Goal: Information Seeking & Learning: Learn about a topic

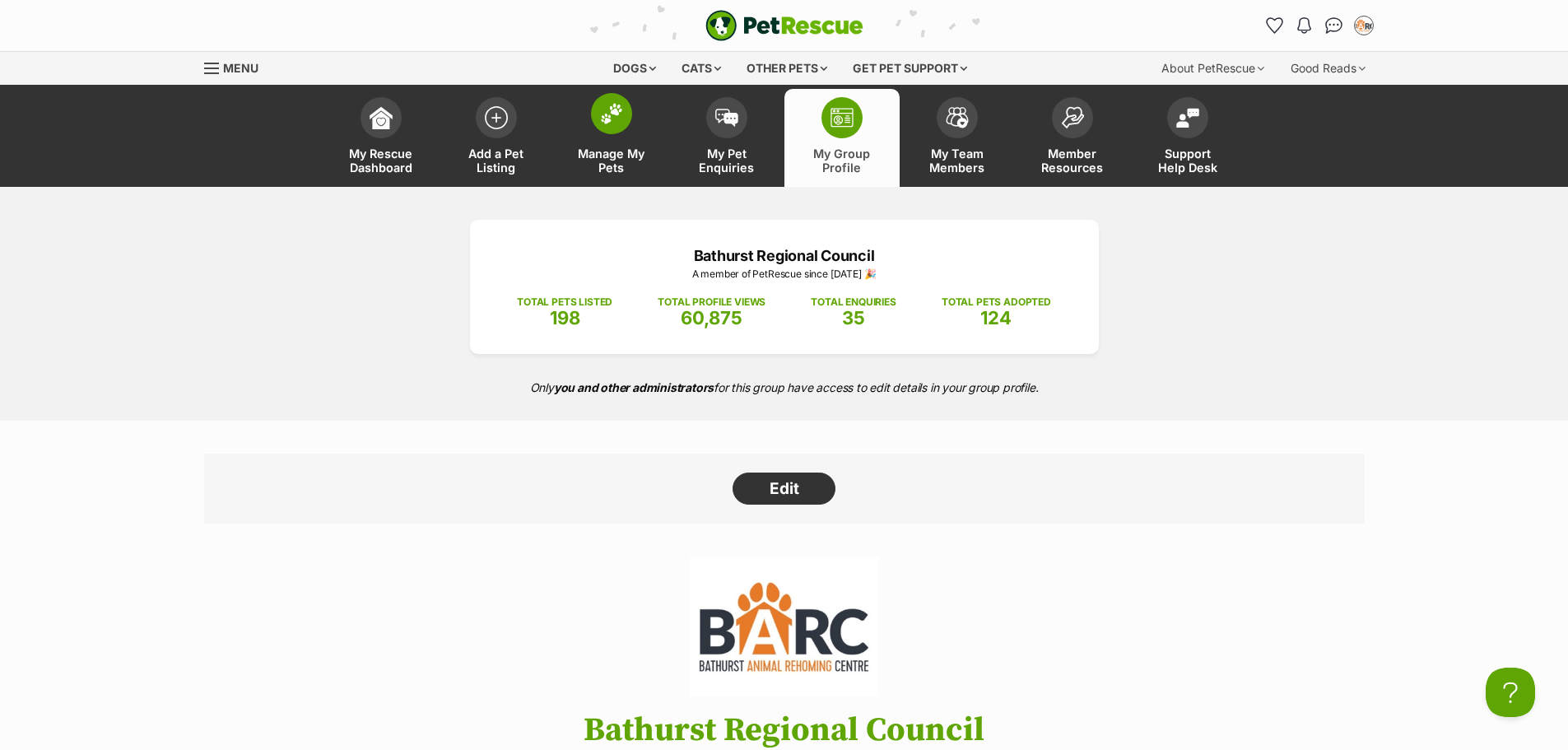
click at [612, 148] on span "Manage My Pets" at bounding box center [611, 160] width 74 height 28
click at [645, 68] on div "Dogs" at bounding box center [635, 68] width 66 height 33
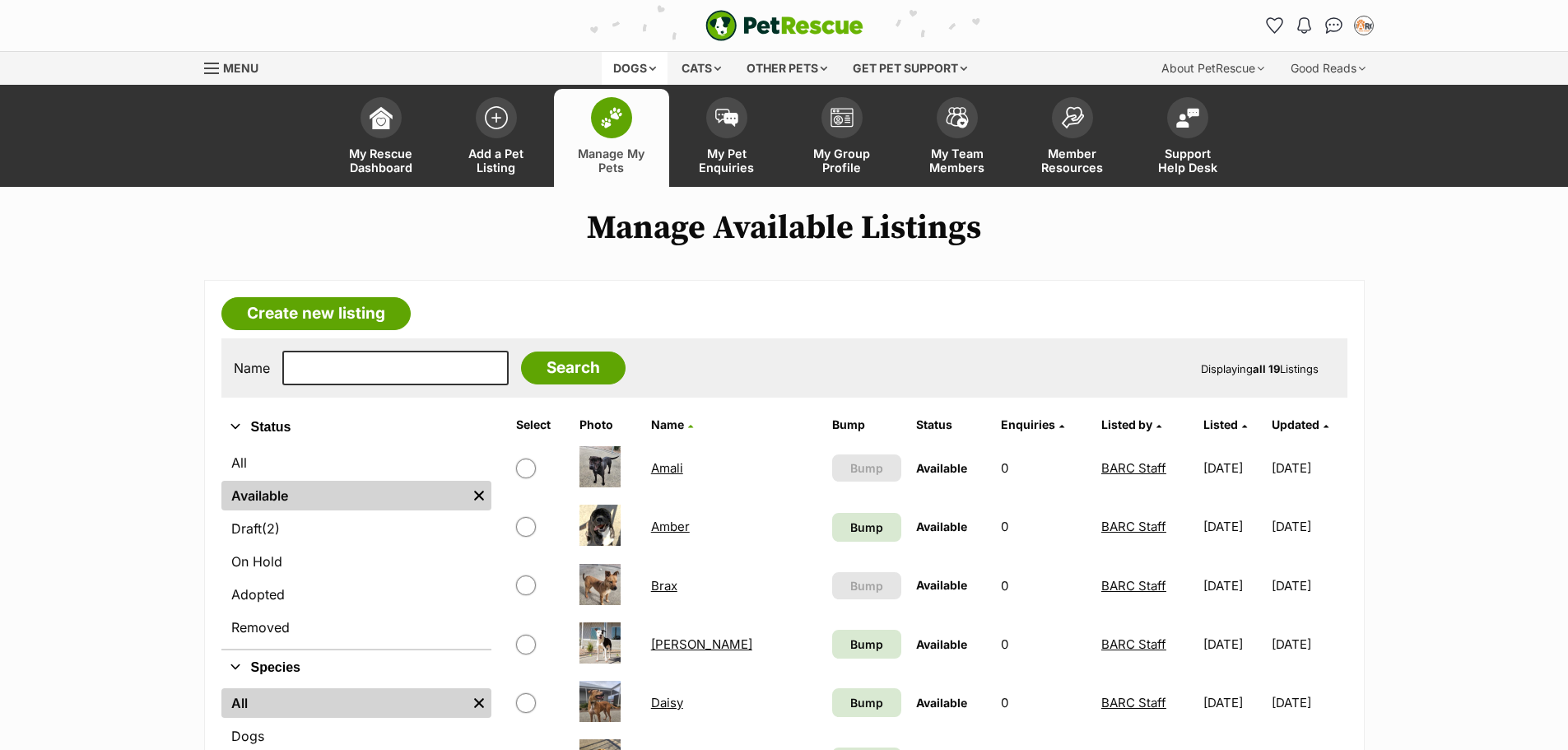
click at [651, 74] on div "Dogs" at bounding box center [635, 68] width 66 height 33
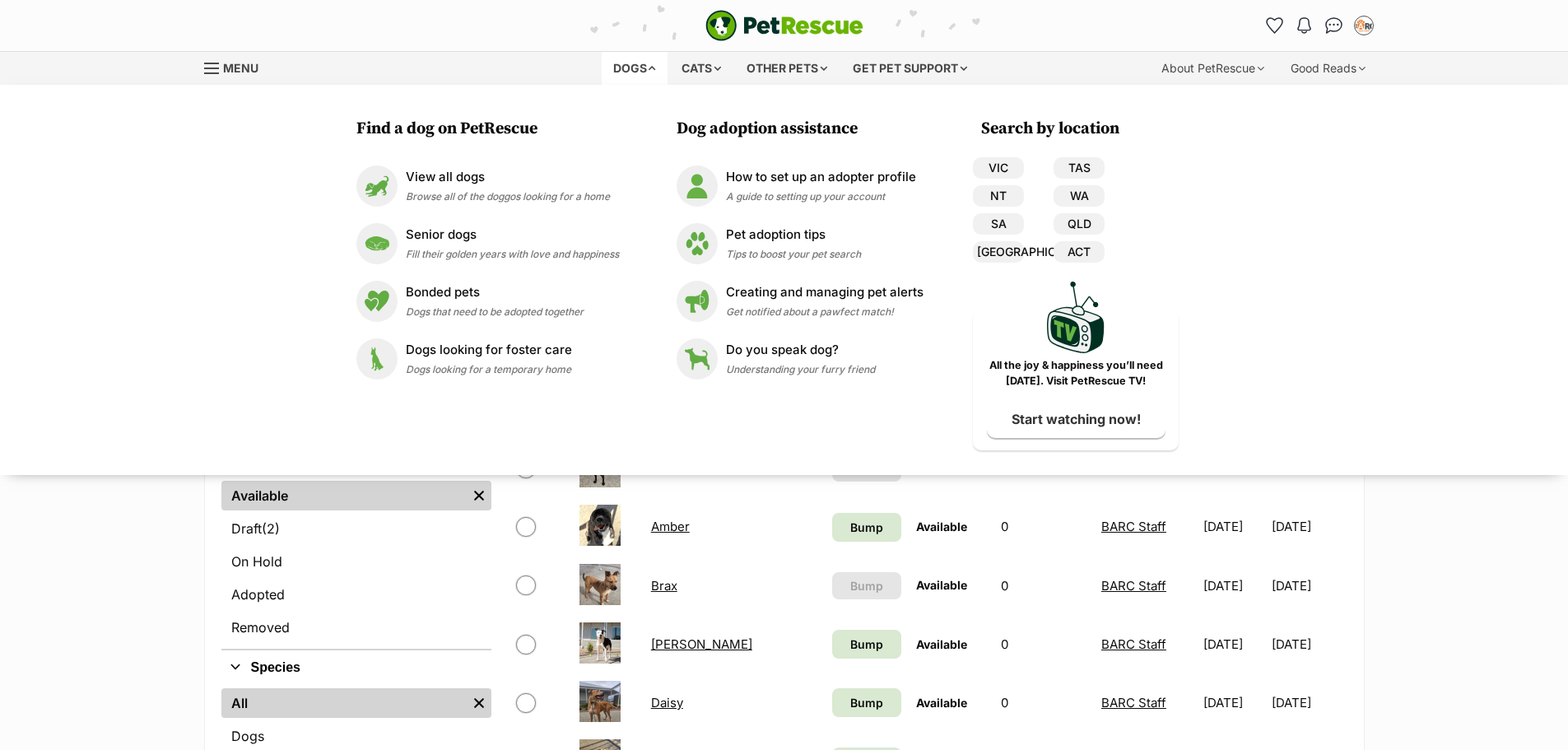
click at [651, 74] on div "Dogs" at bounding box center [635, 68] width 66 height 33
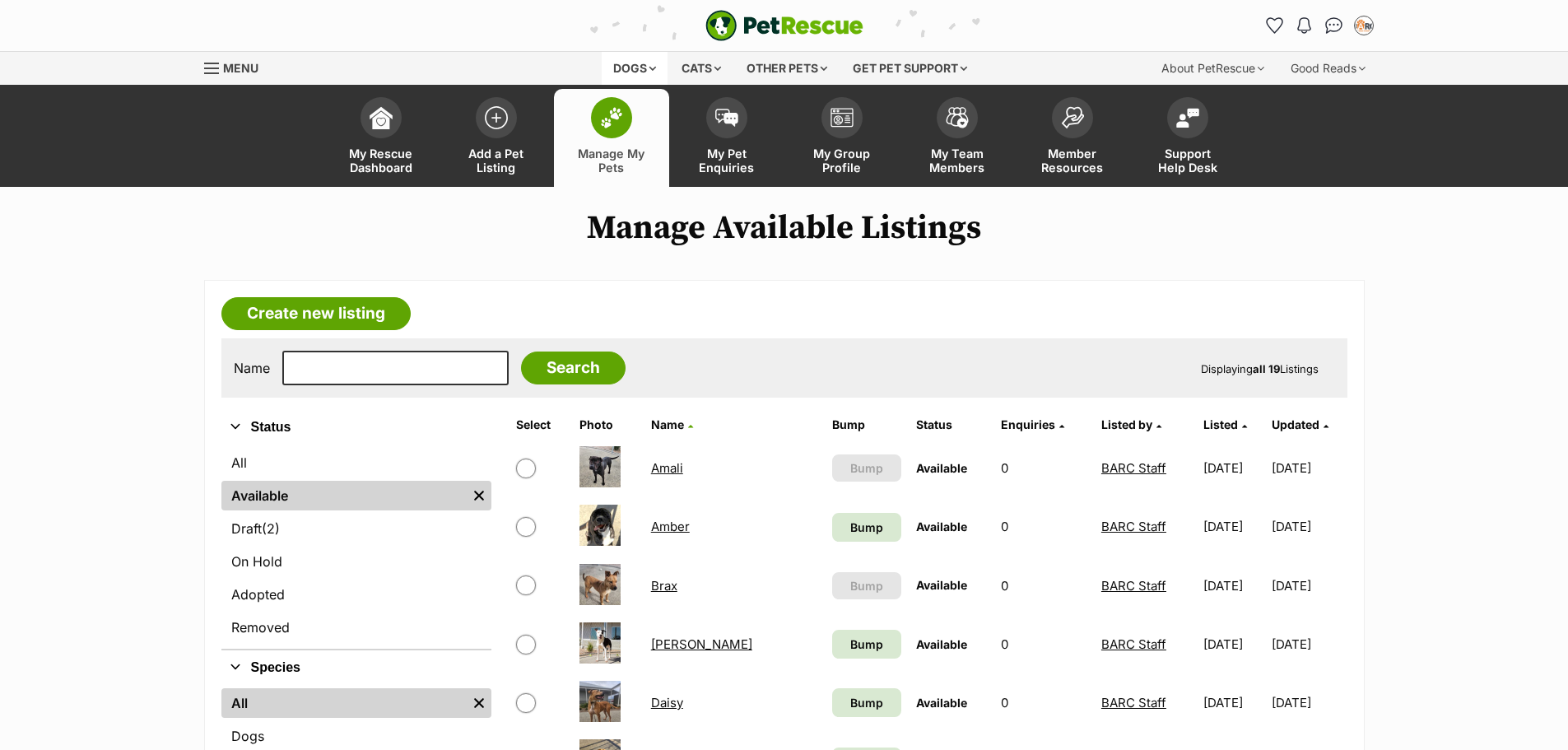
click at [651, 74] on div "Dogs" at bounding box center [635, 68] width 66 height 33
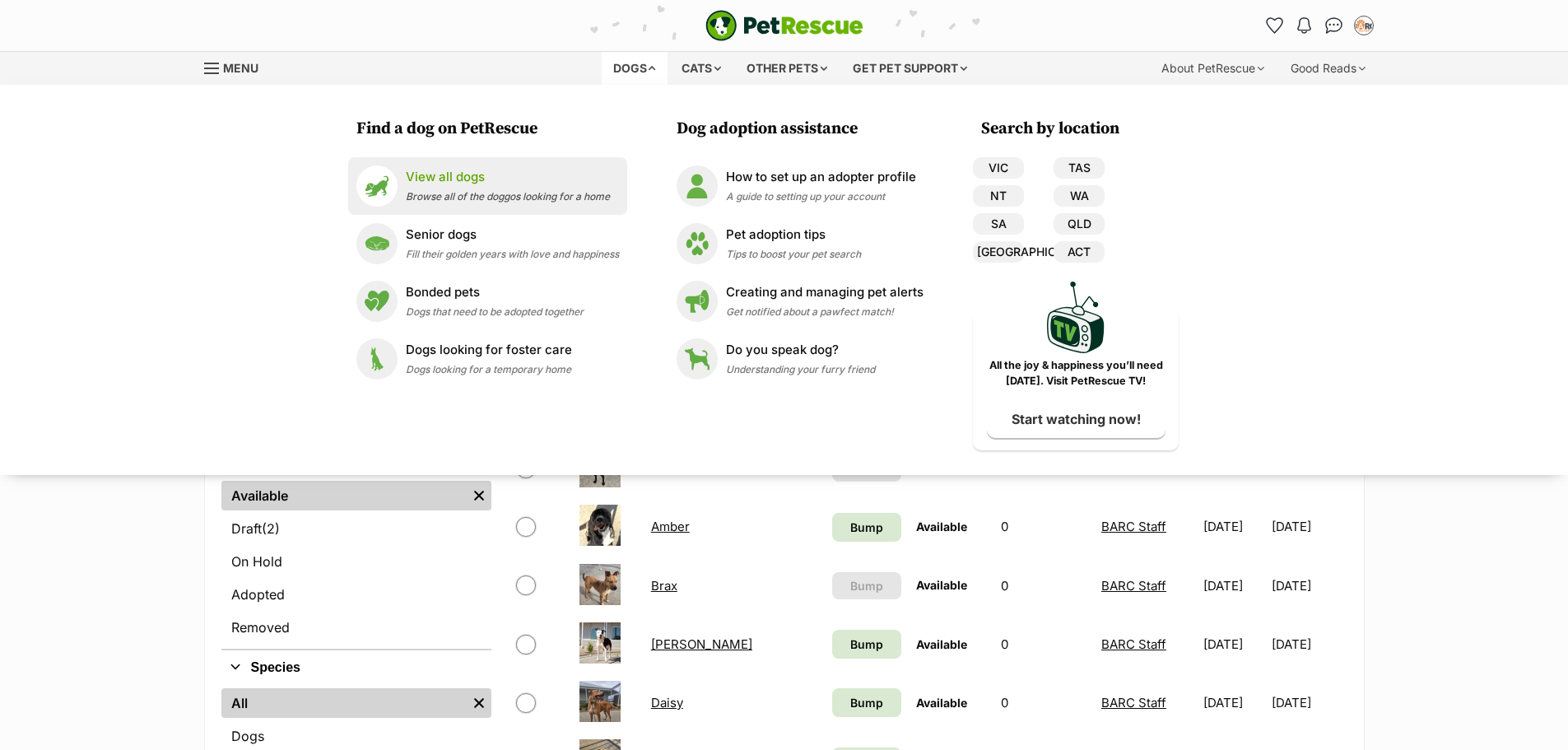
click at [509, 192] on span "Browse all of the doggos looking for a home" at bounding box center [508, 196] width 204 height 12
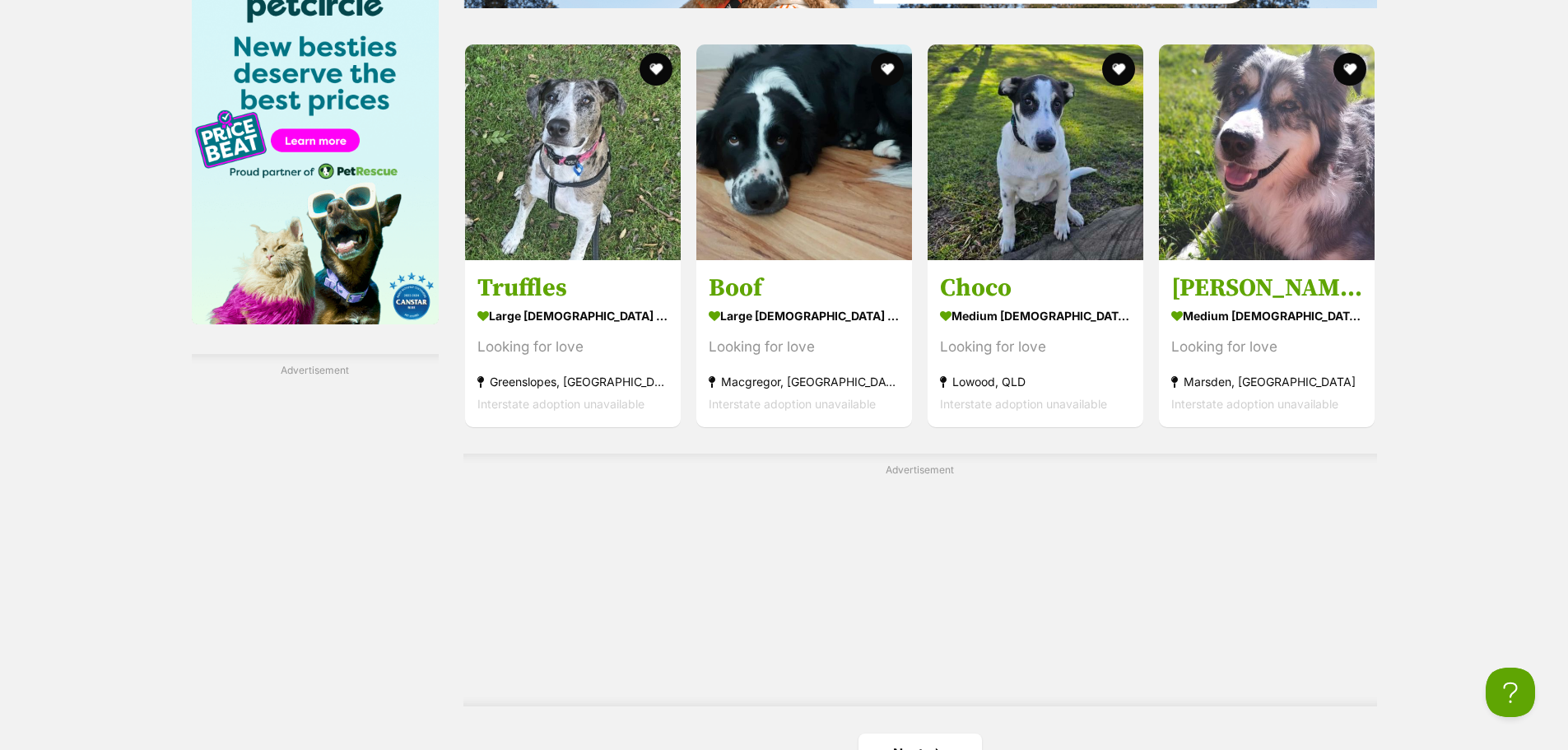
scroll to position [2551, 0]
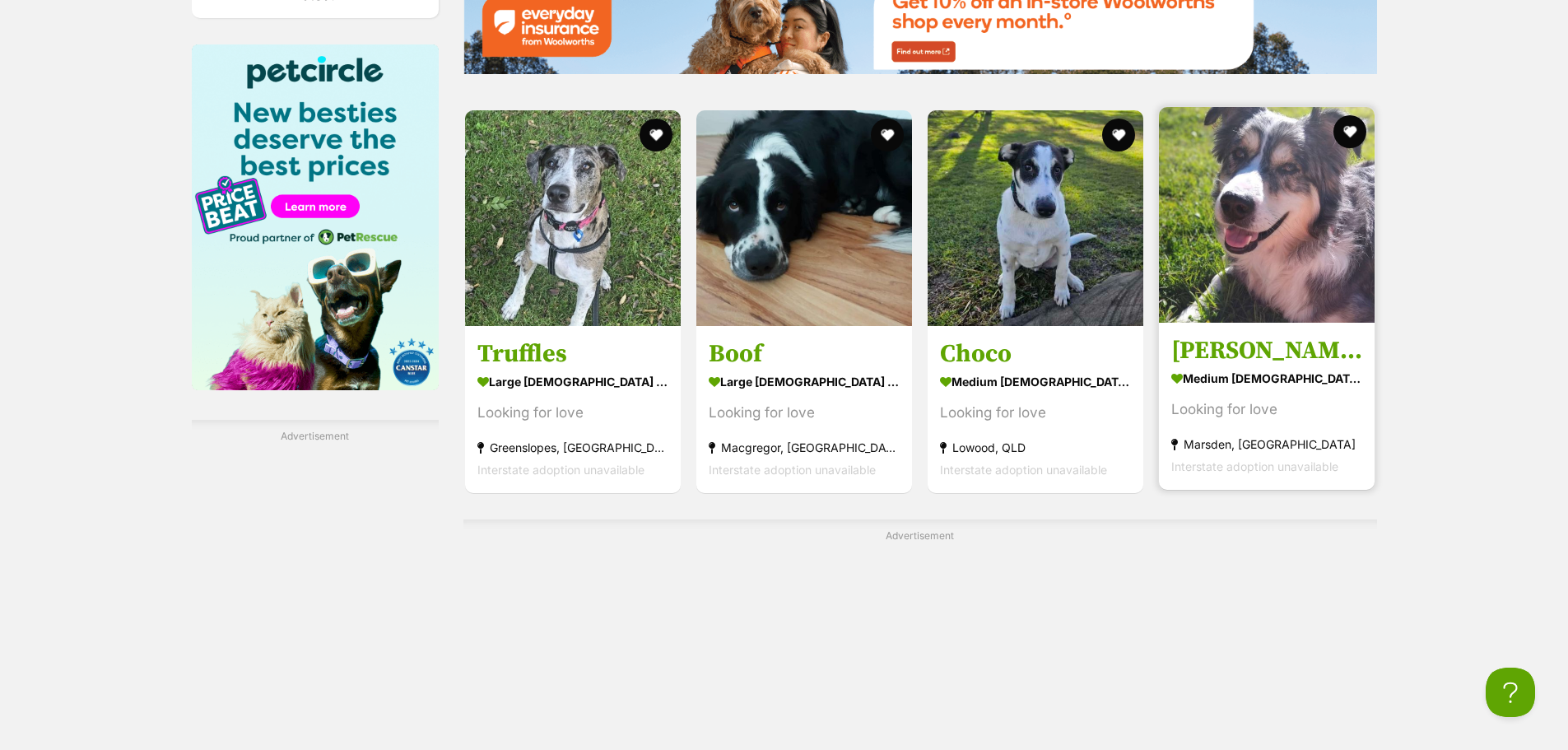
click at [1305, 267] on img at bounding box center [1267, 214] width 216 height 216
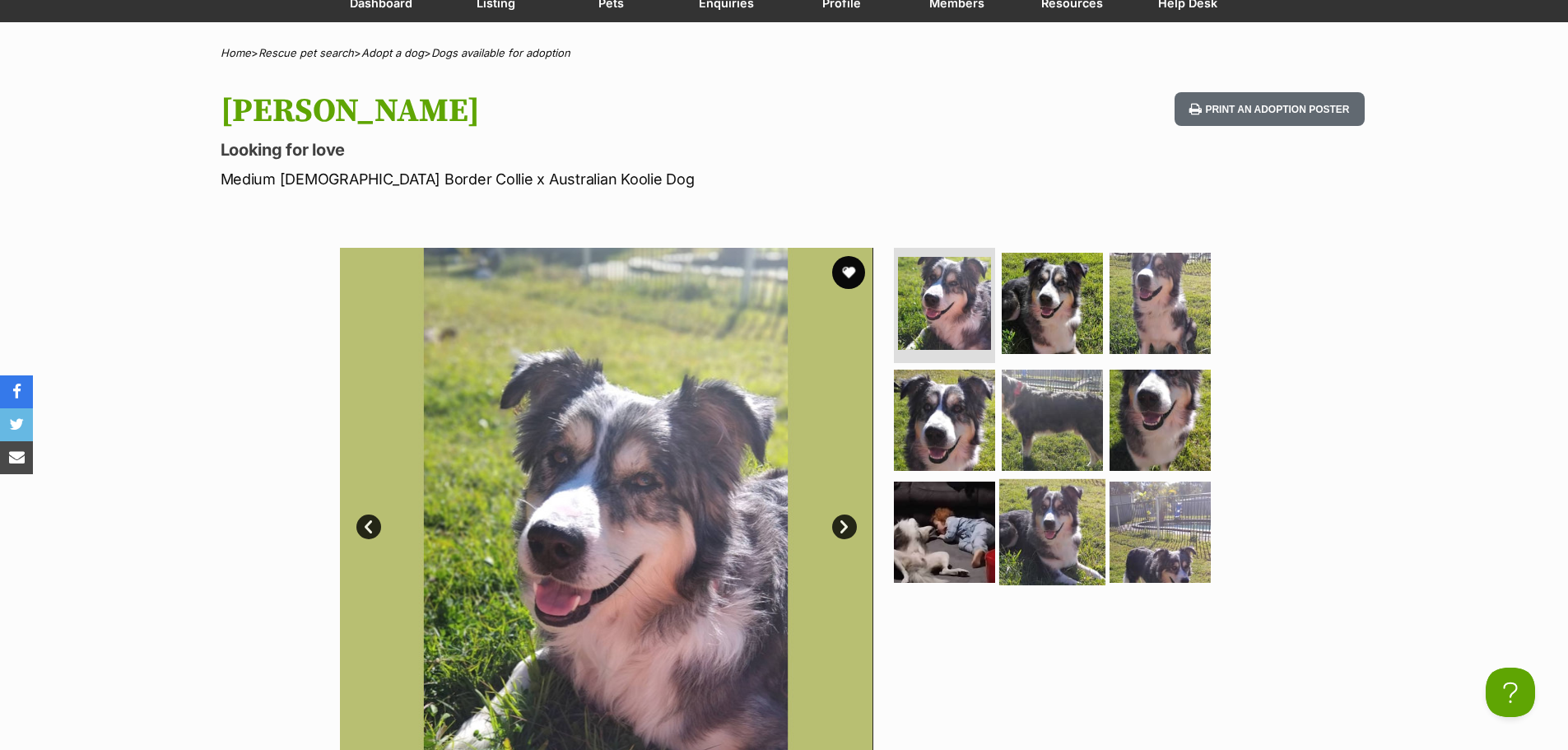
click at [1047, 515] on img at bounding box center [1052, 531] width 106 height 106
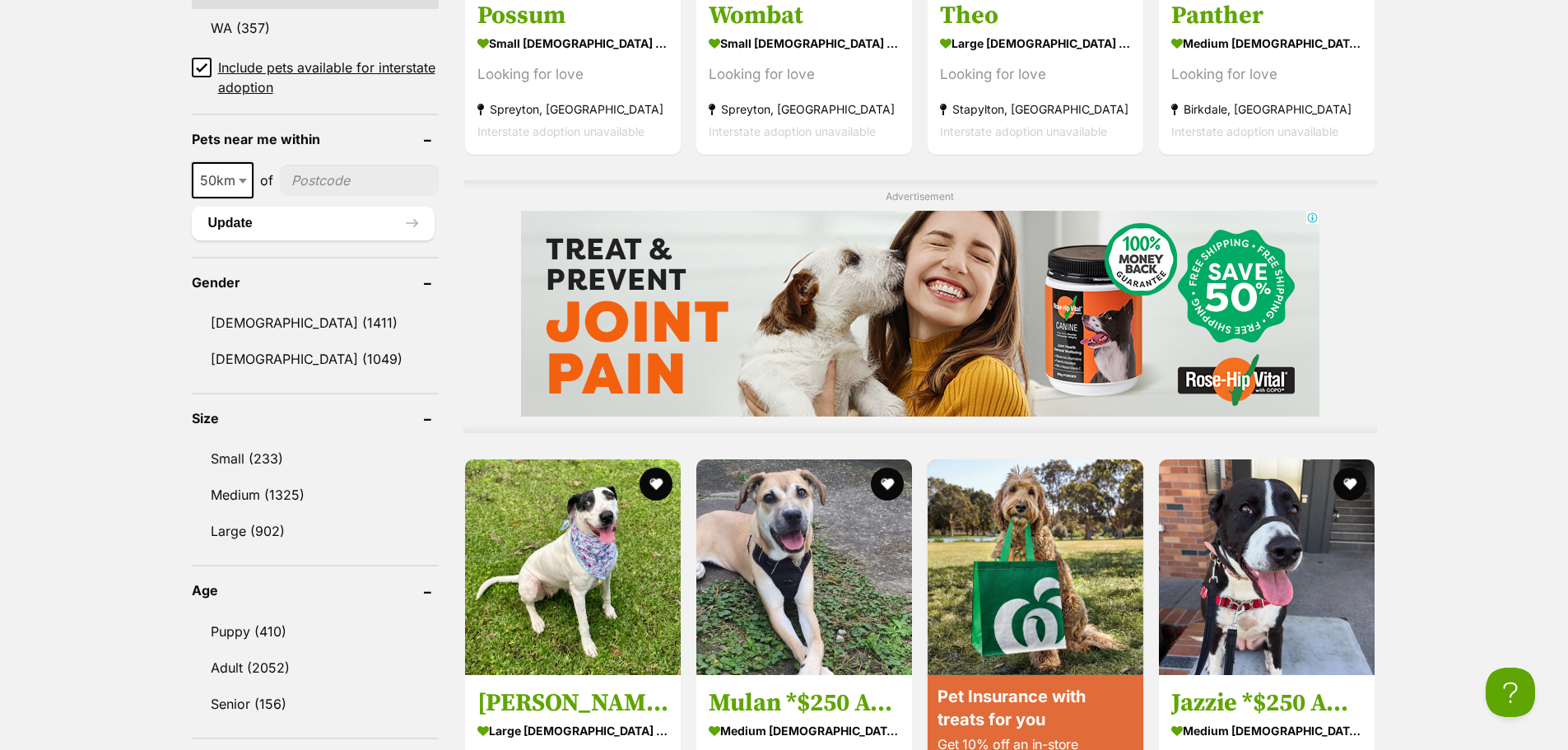
scroll to position [987, 0]
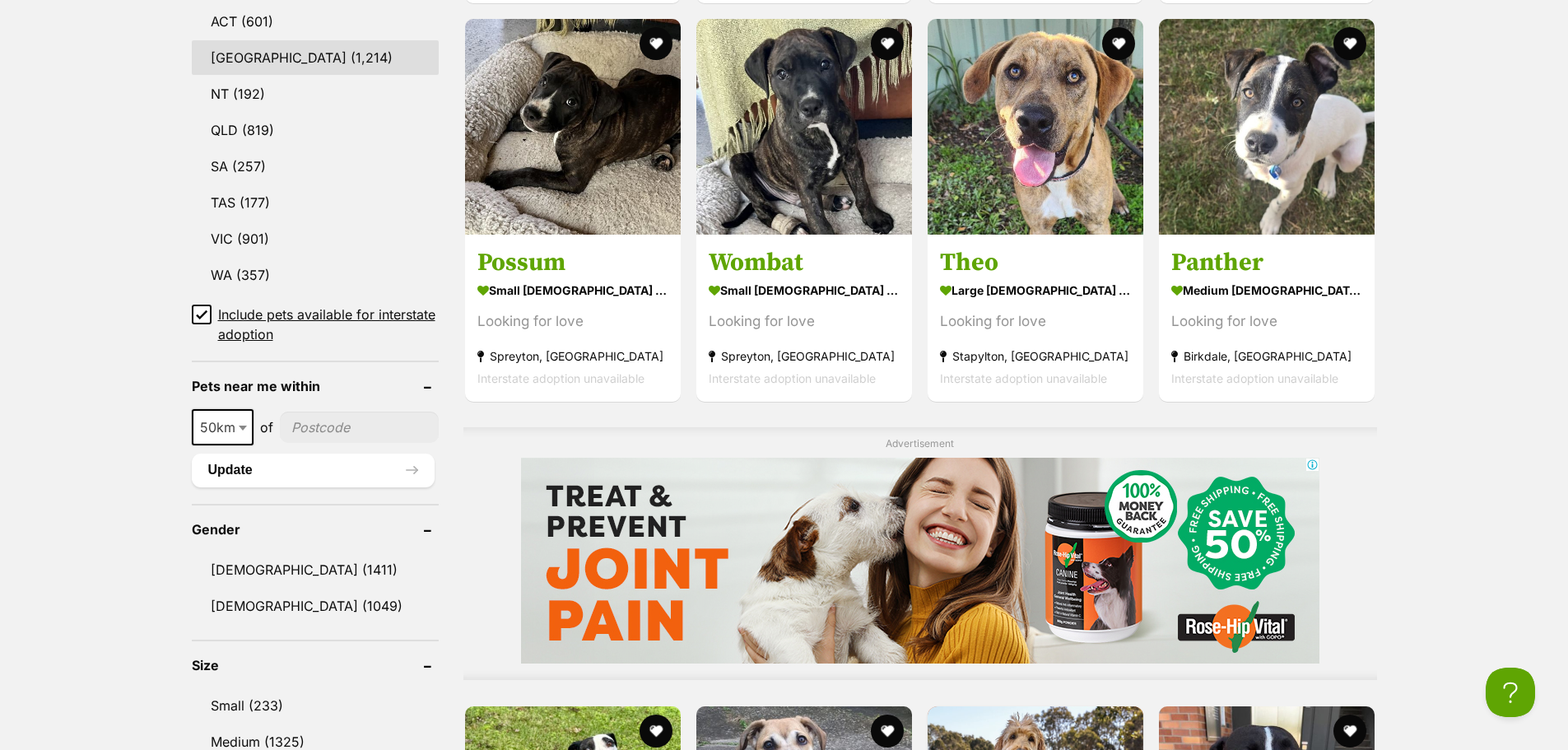
click at [257, 61] on link "NSW (1,214)" at bounding box center [316, 57] width 247 height 35
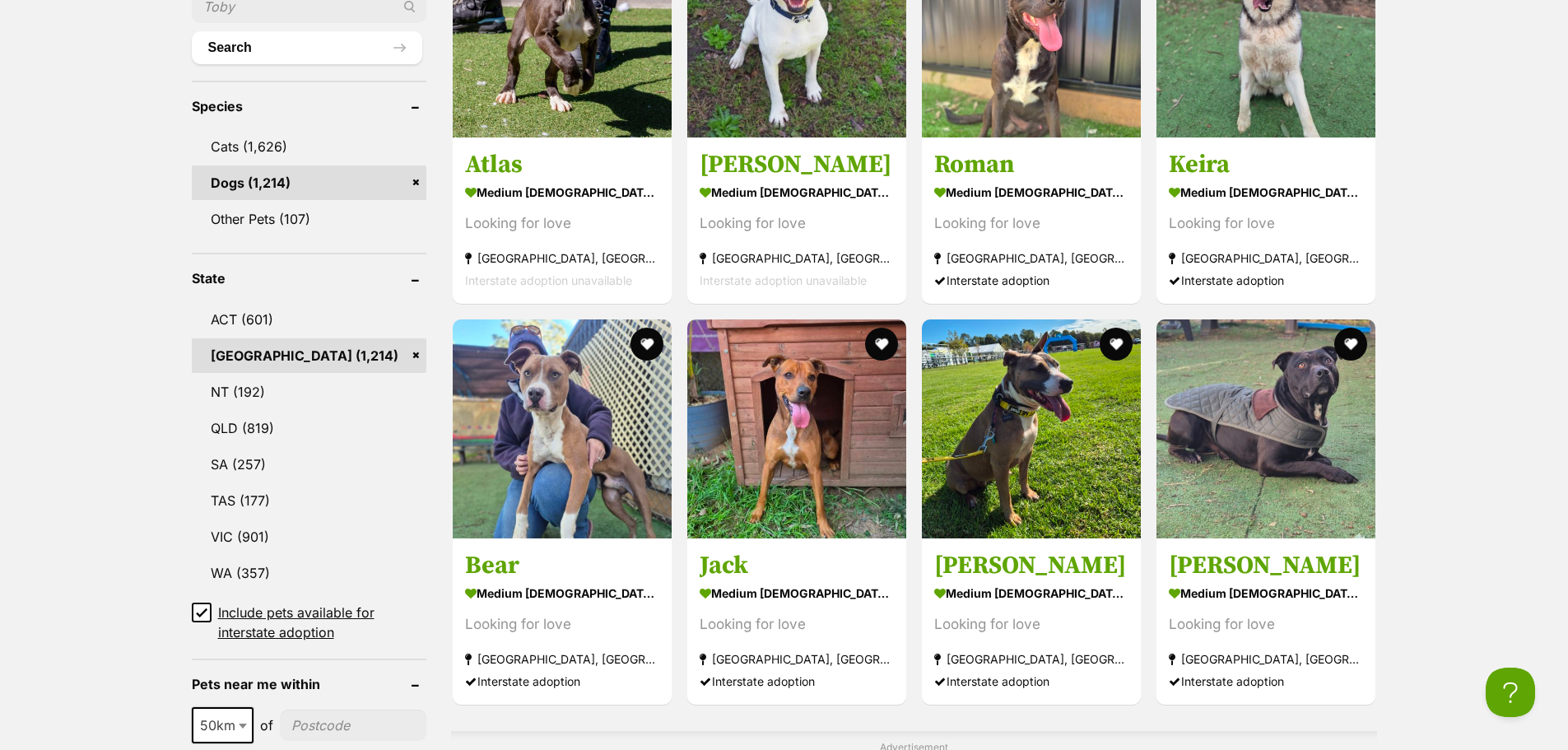
scroll to position [823, 0]
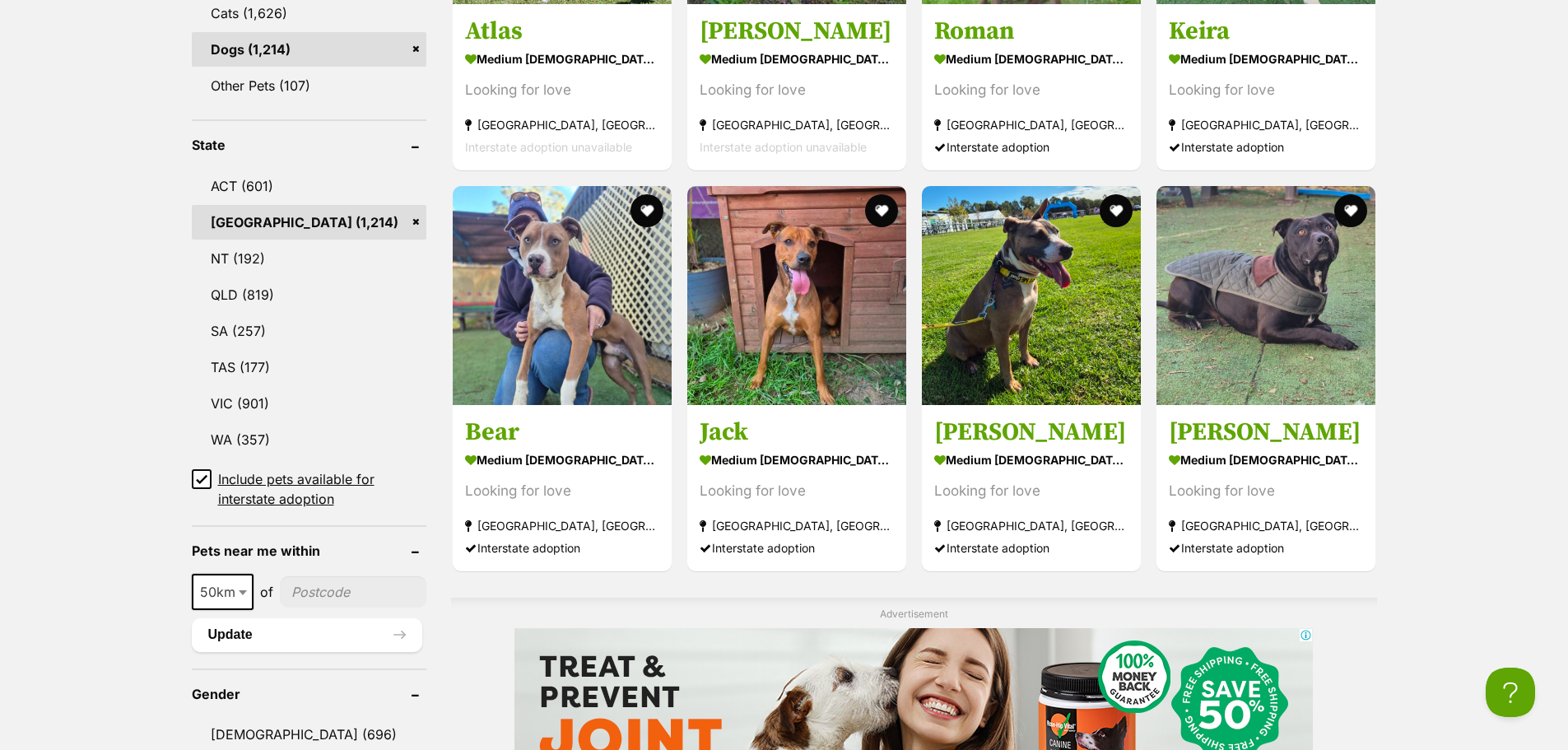
click at [320, 470] on span "Include pets available for interstate adoption" at bounding box center [322, 489] width 208 height 39
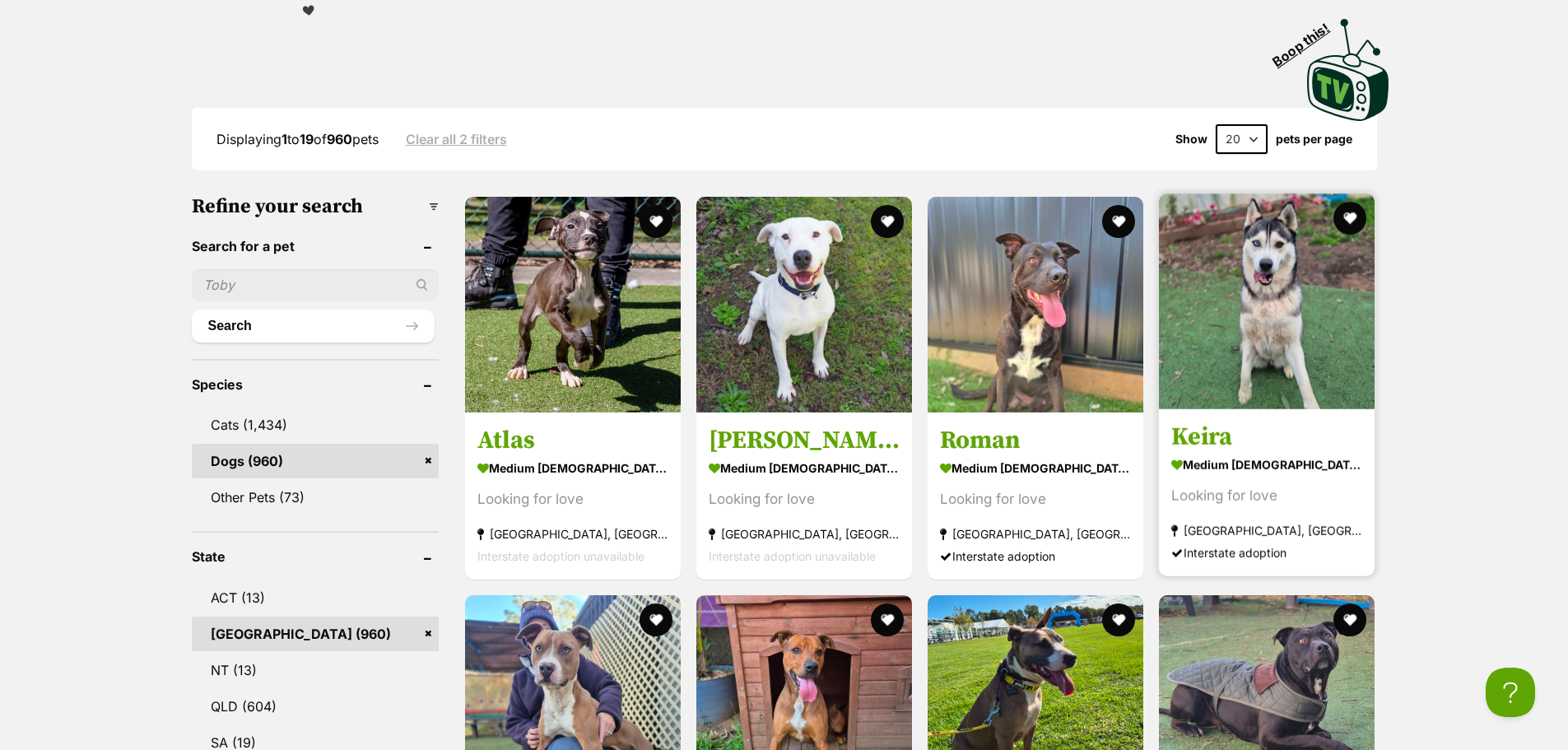
click at [1324, 325] on img at bounding box center [1267, 301] width 216 height 216
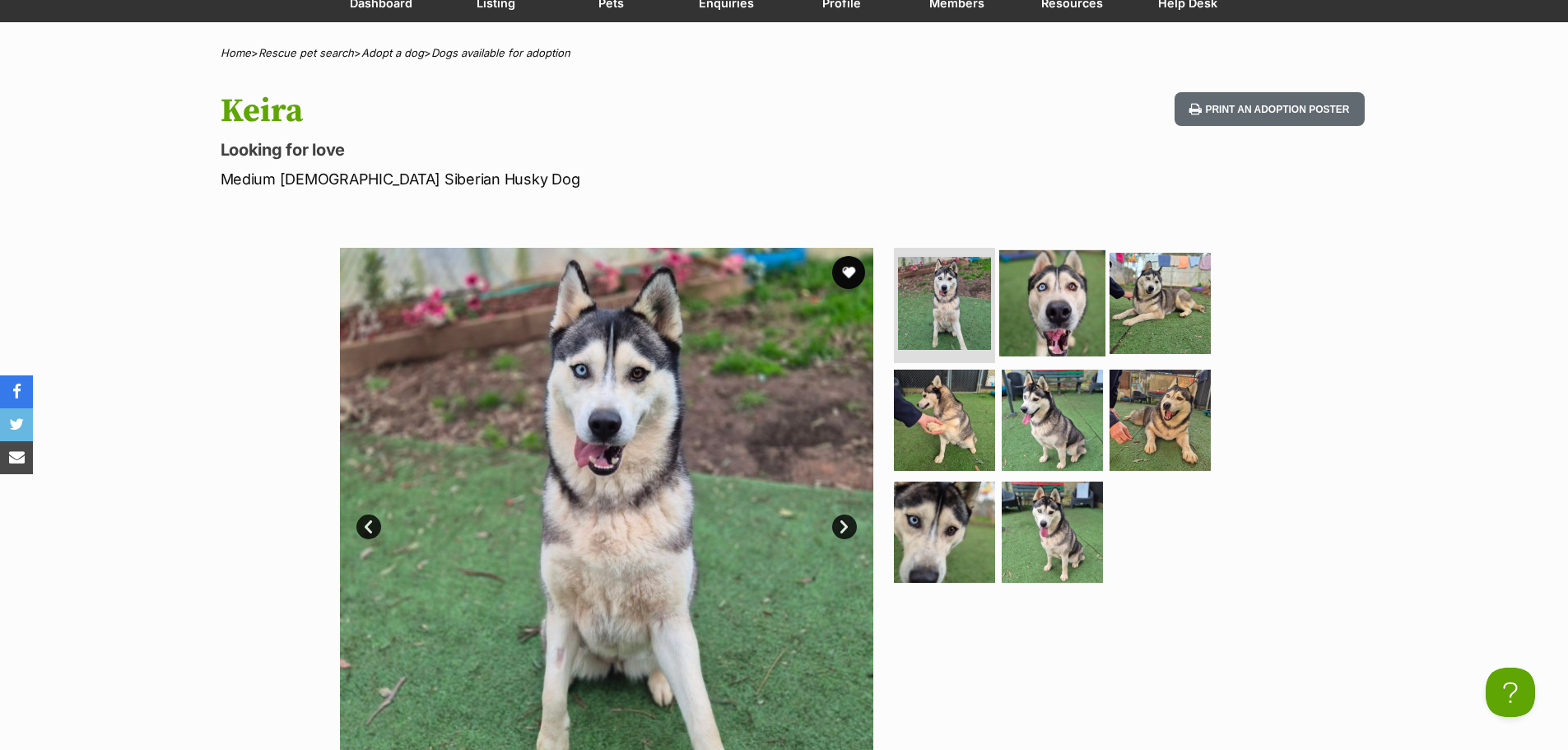
click at [1068, 284] on img at bounding box center [1052, 303] width 106 height 106
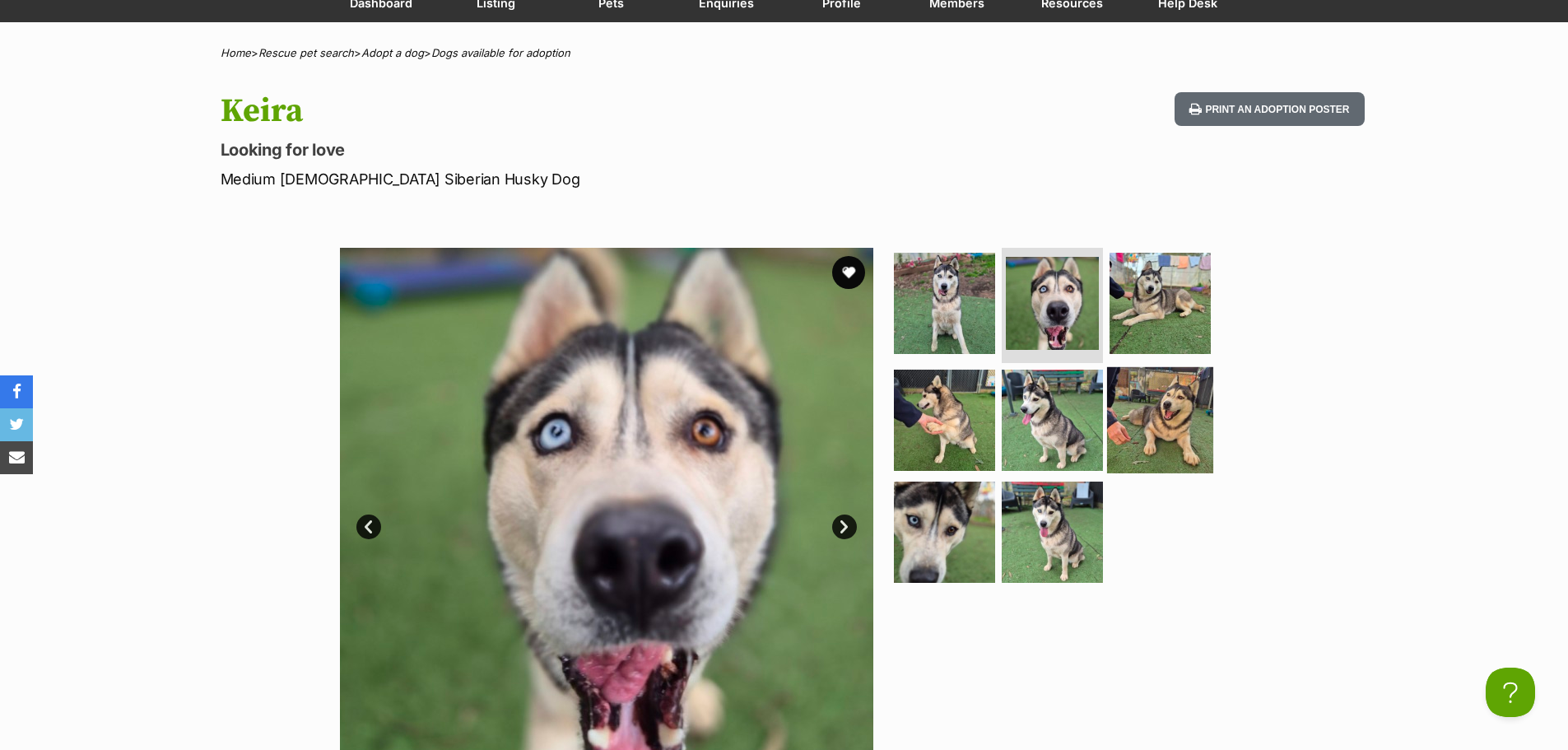
click at [1156, 430] on img at bounding box center [1160, 419] width 106 height 106
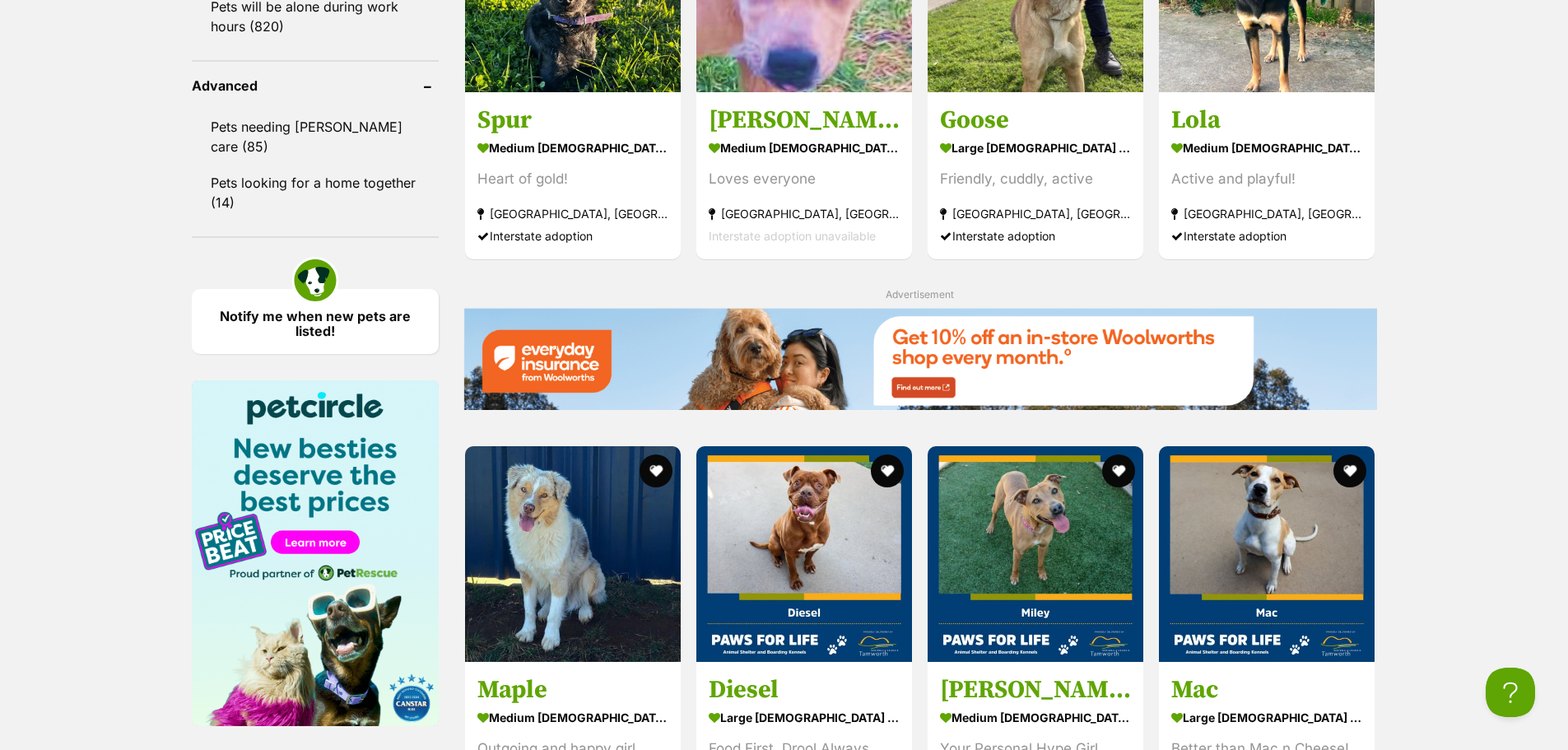
scroll to position [2387, 0]
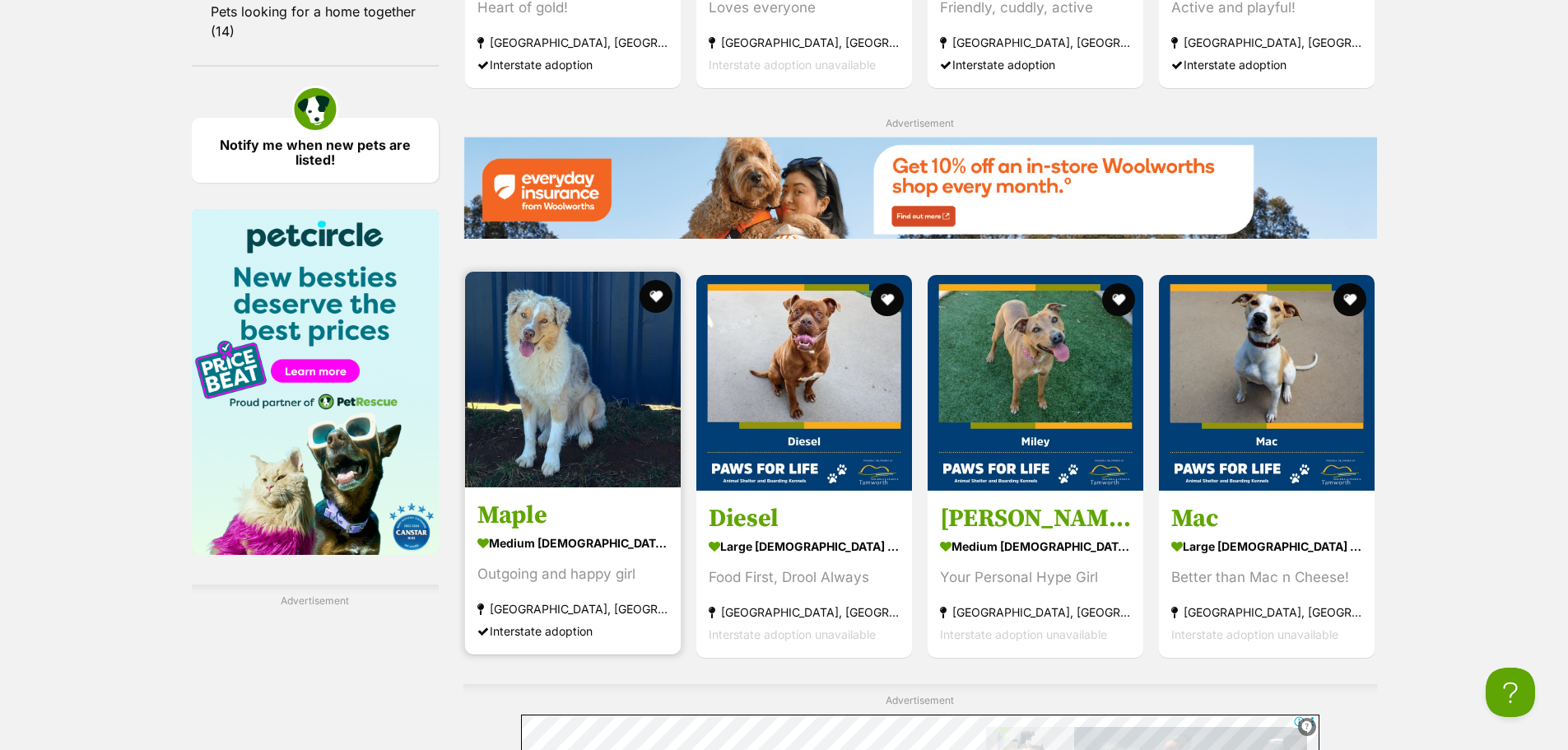
click at [580, 403] on img at bounding box center [572, 379] width 216 height 216
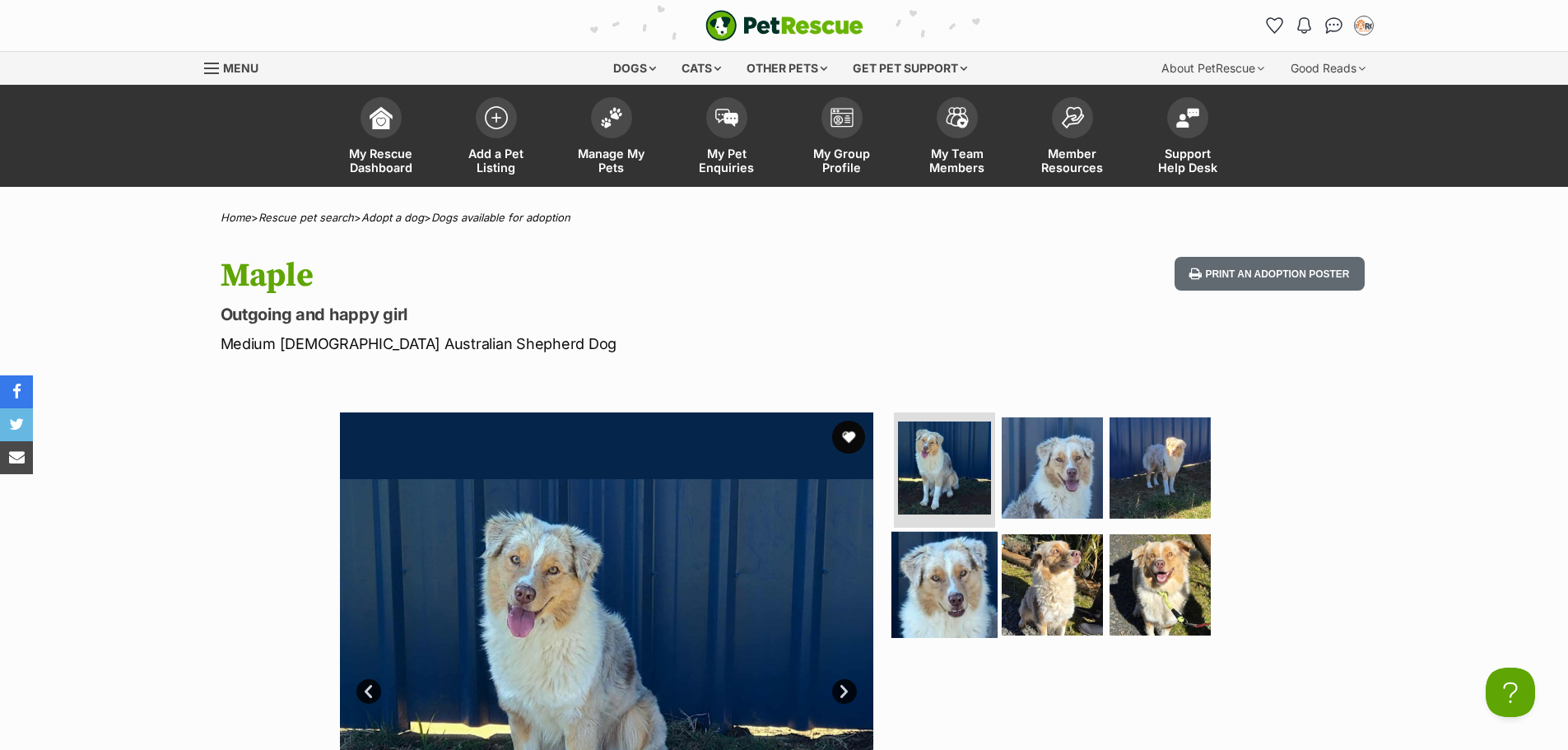
click at [954, 568] on img at bounding box center [944, 584] width 106 height 106
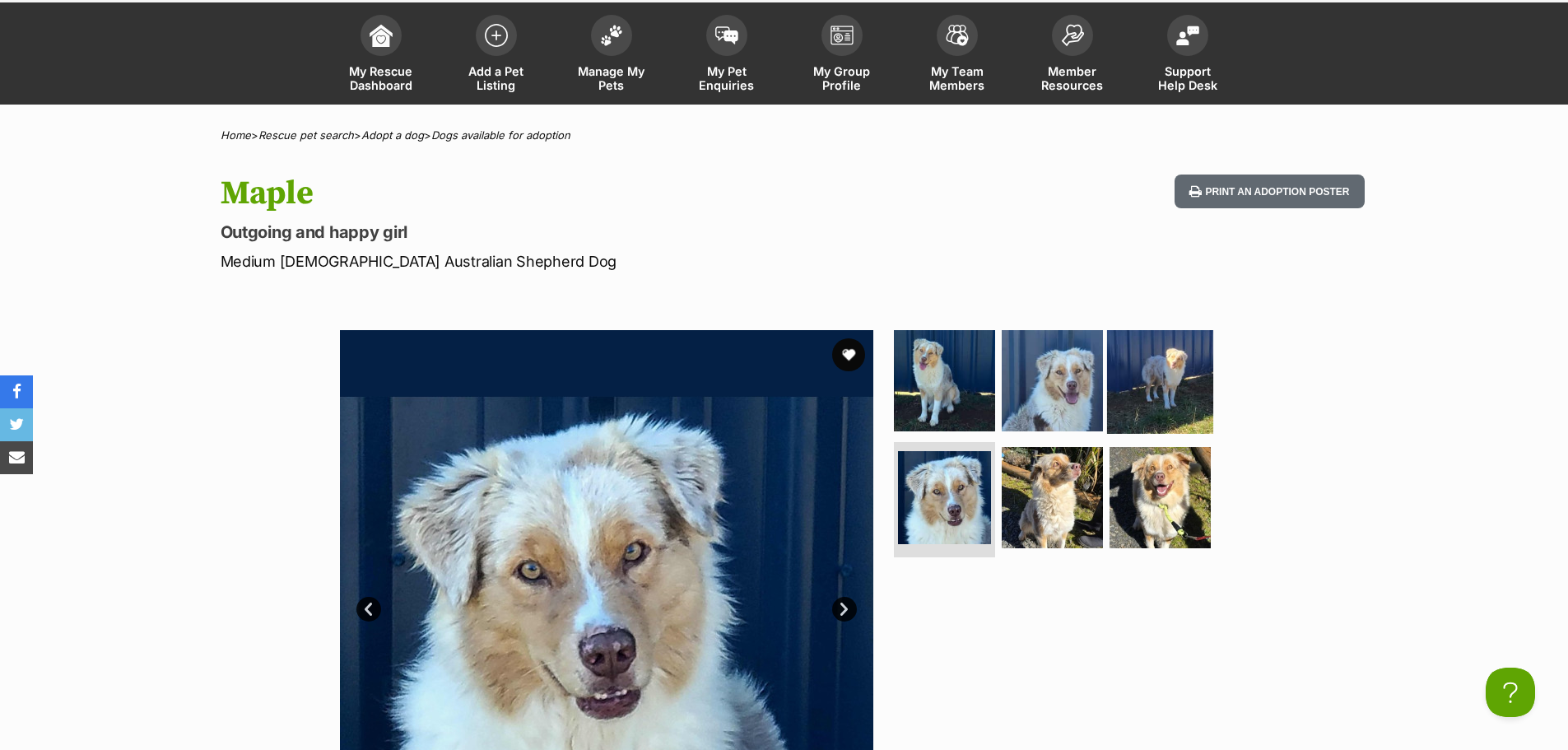
scroll to position [247, 0]
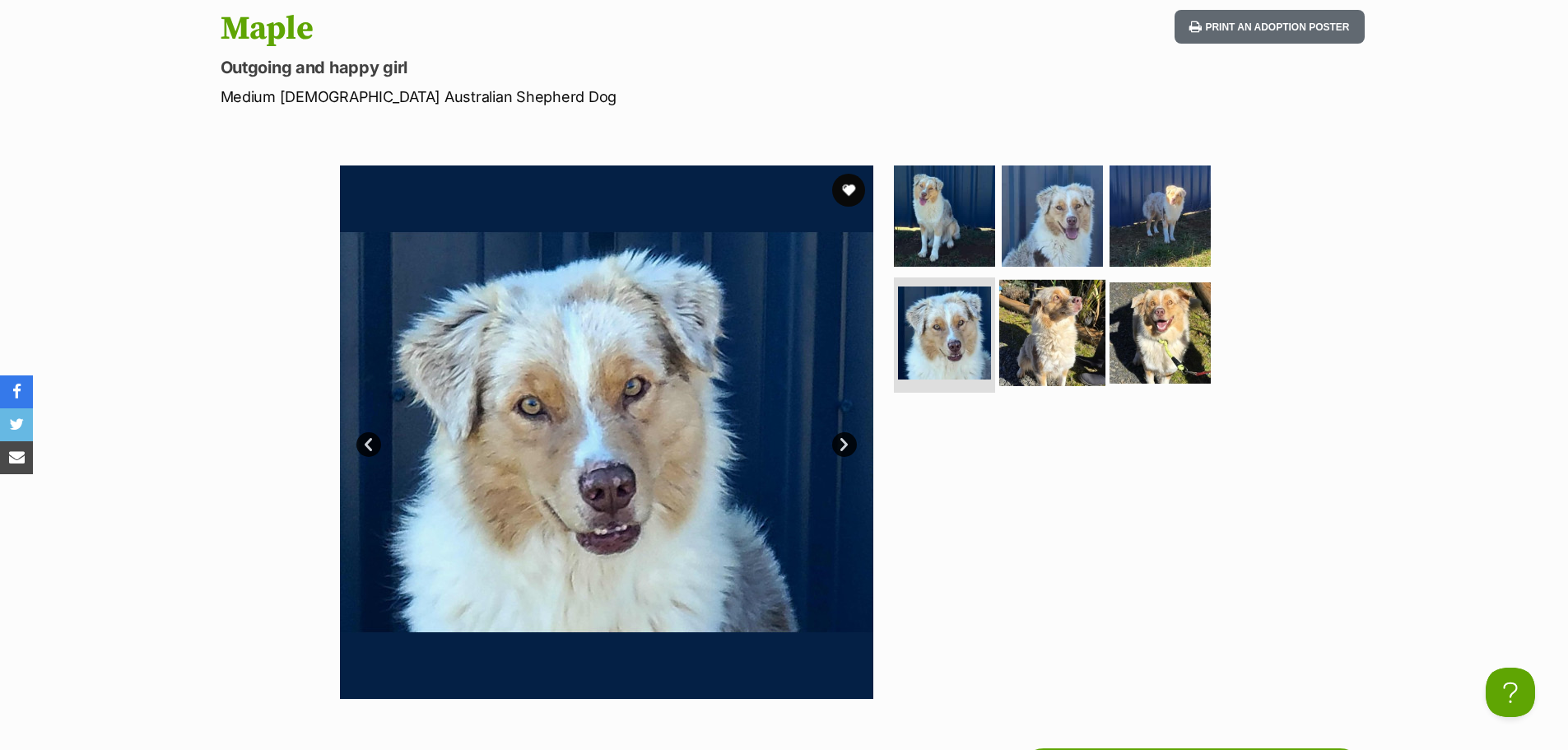
click at [1074, 324] on img at bounding box center [1052, 332] width 106 height 106
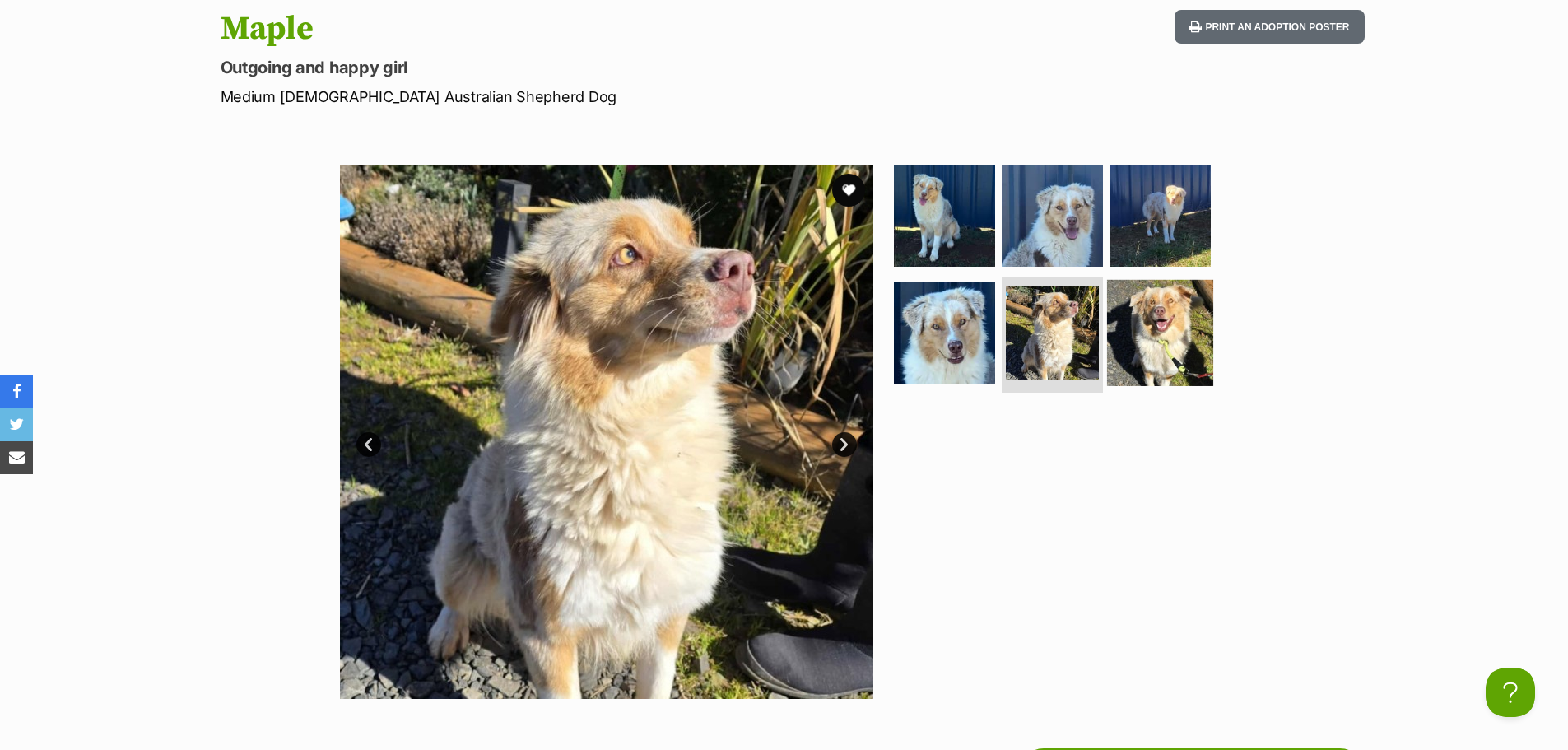
click at [1148, 311] on img at bounding box center [1160, 332] width 106 height 106
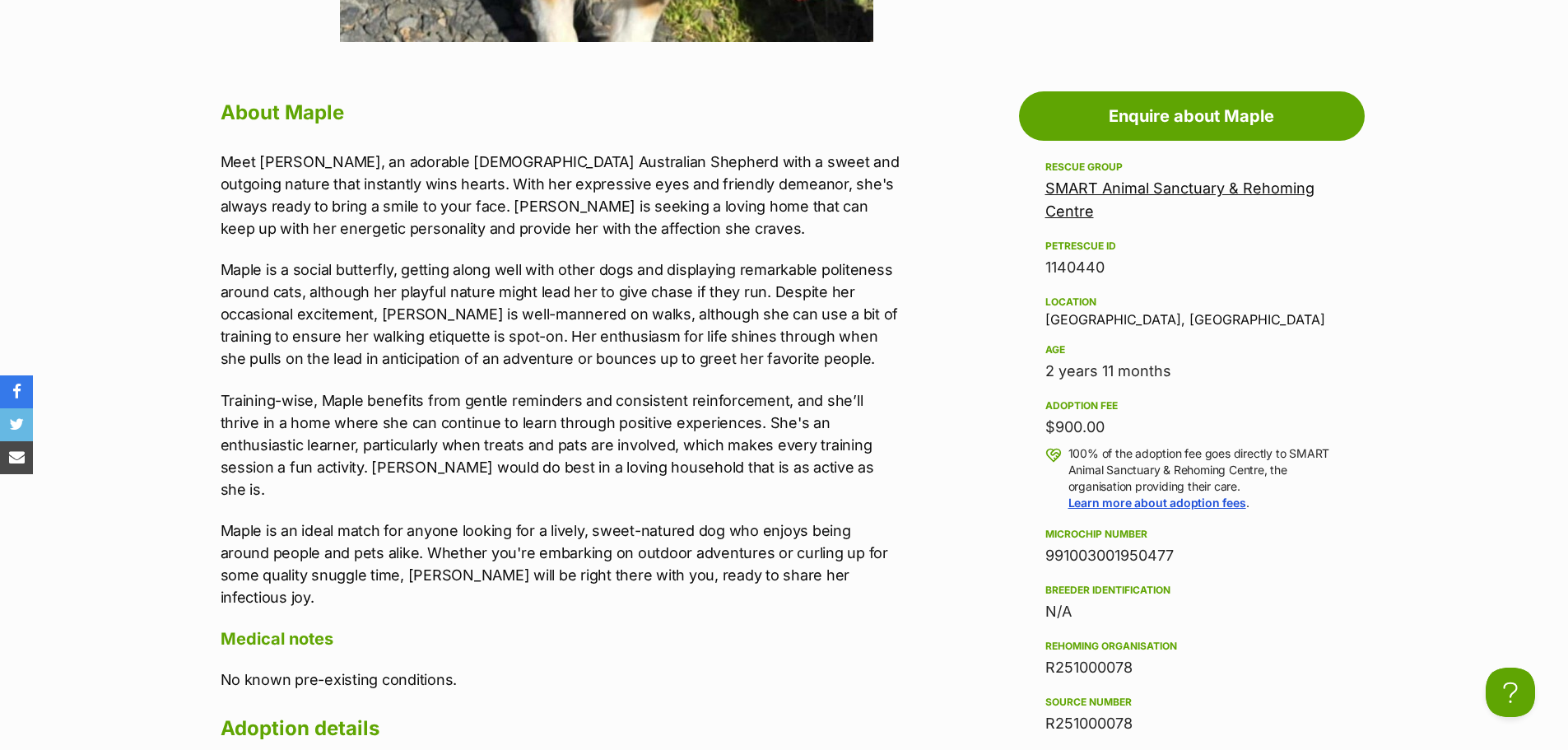
scroll to position [906, 0]
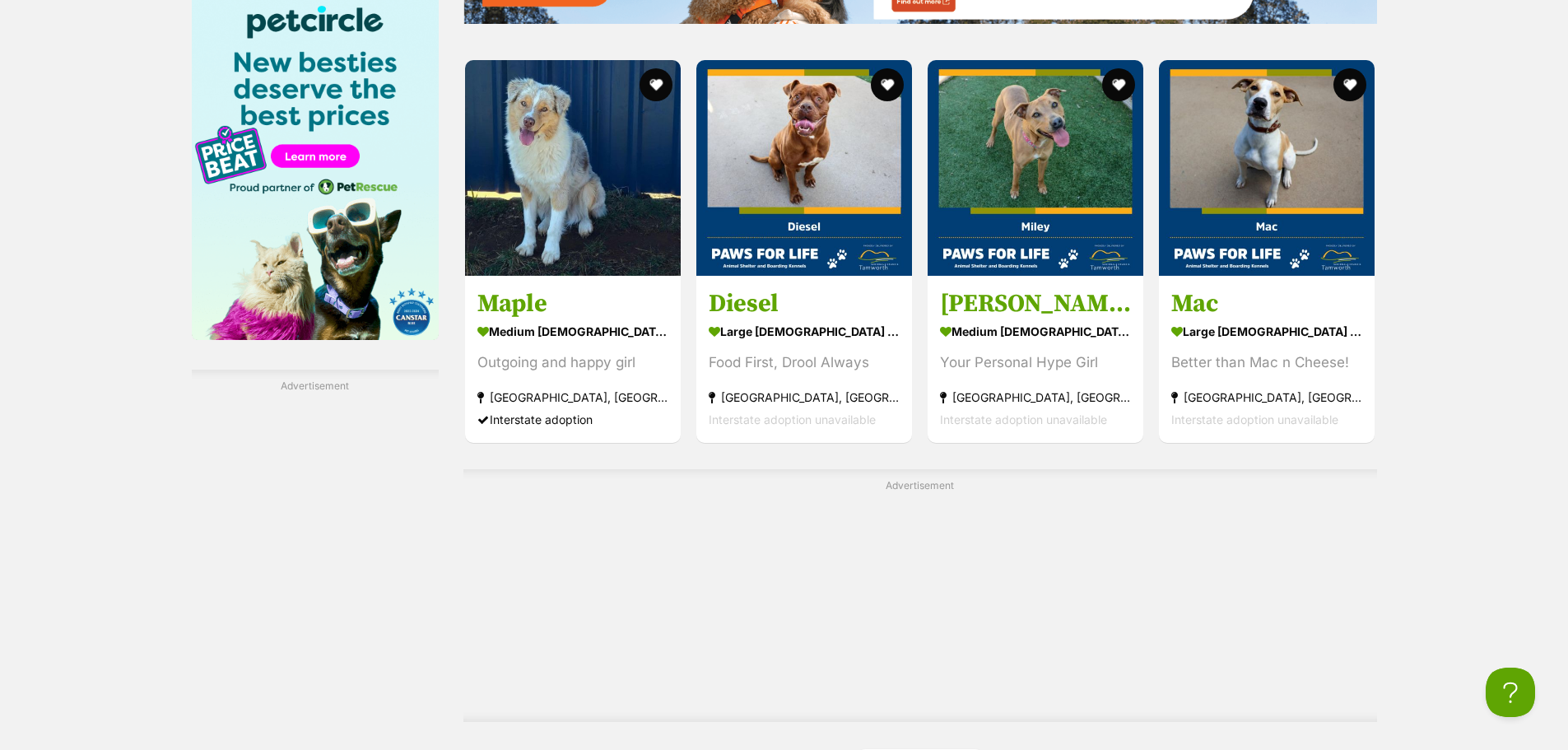
scroll to position [2634, 0]
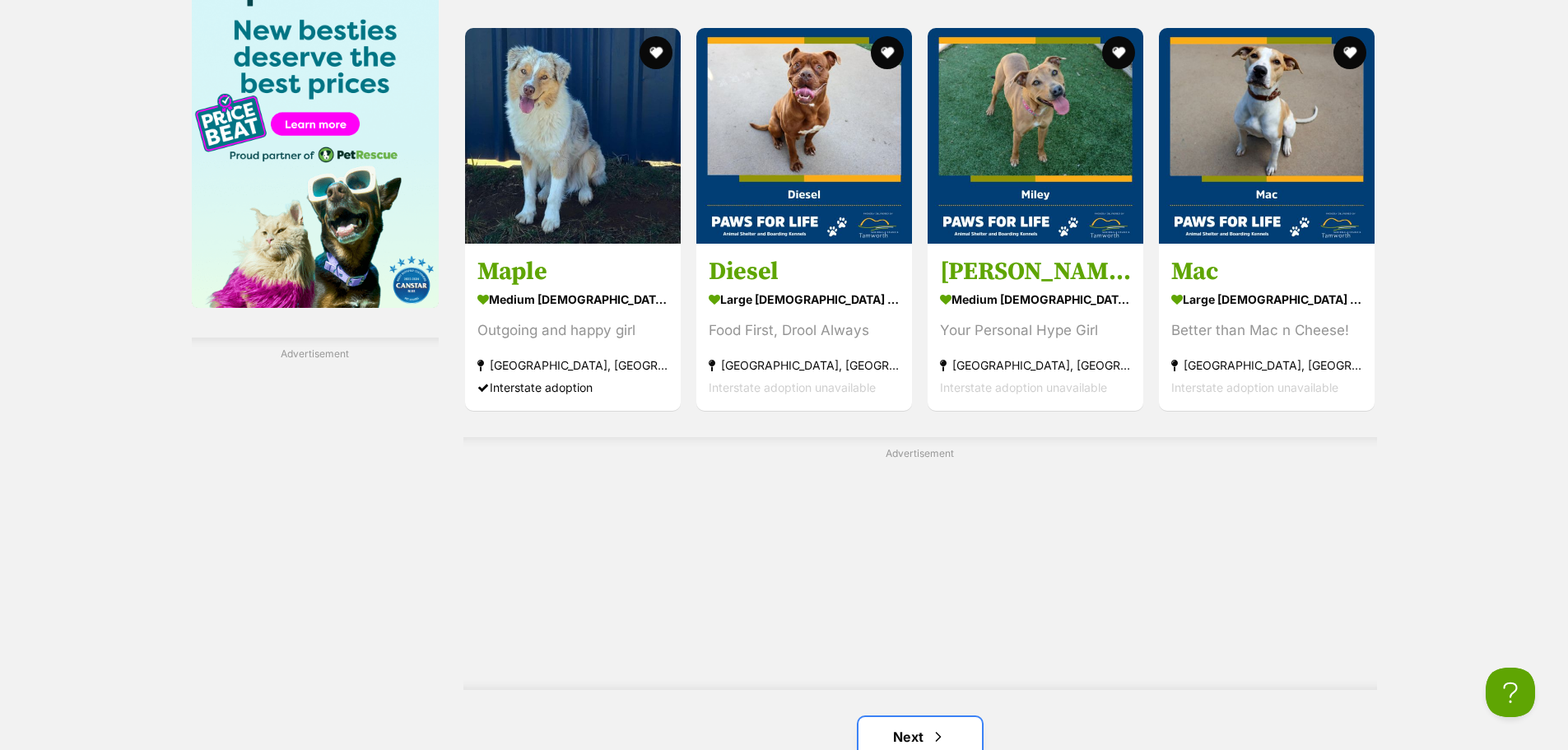
click at [916, 717] on link "Next" at bounding box center [920, 737] width 124 height 39
